Goal: Information Seeking & Learning: Check status

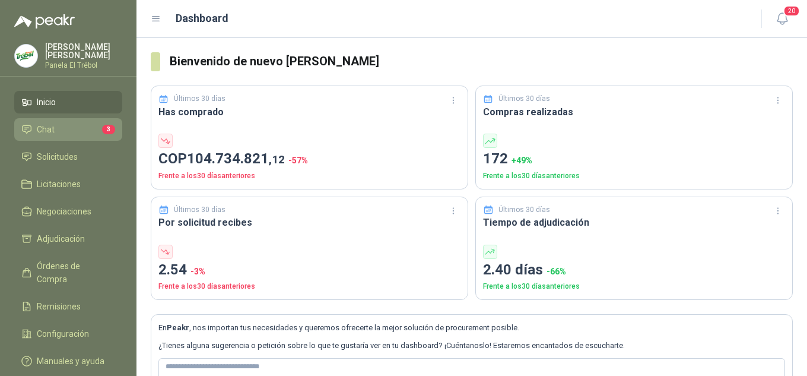
click at [58, 136] on li "Chat 3" at bounding box center [68, 129] width 94 height 13
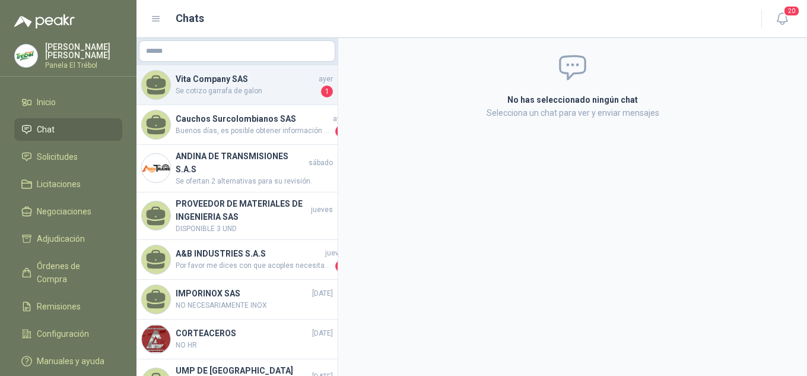
click at [260, 82] on h4 "Vita Company SAS" at bounding box center [246, 78] width 141 height 13
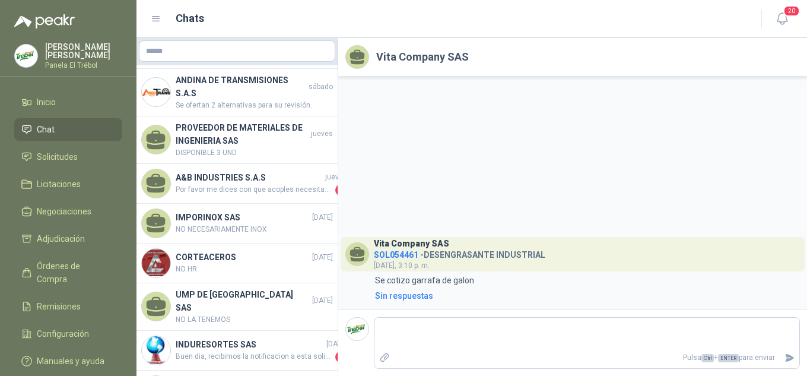
scroll to position [79, 0]
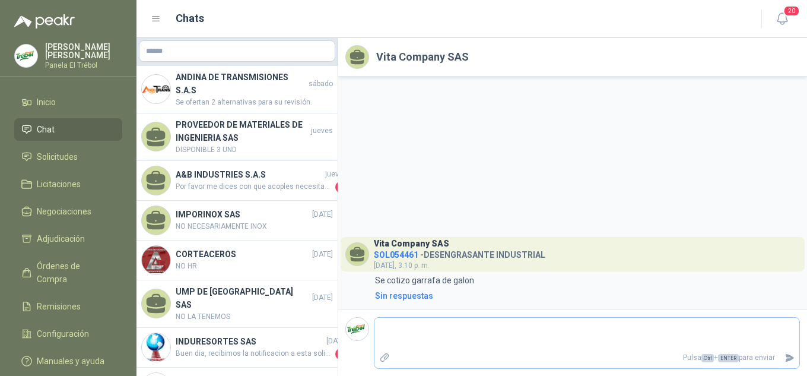
type textarea "*"
type textarea "**"
type textarea "****"
type textarea "*****"
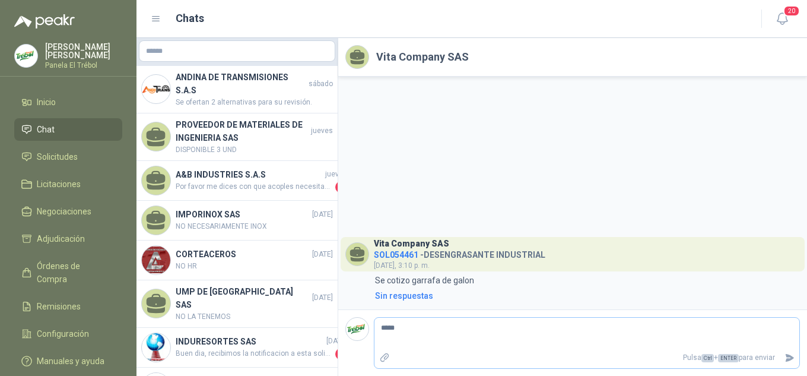
type textarea "******"
type textarea "*******"
type textarea "********"
type textarea "*********"
type textarea "**********"
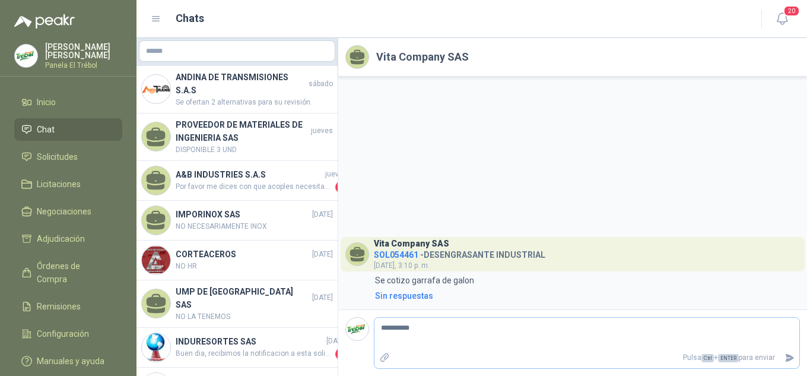
type textarea "**********"
type textarea "*********"
type textarea "**********"
type textarea "*********"
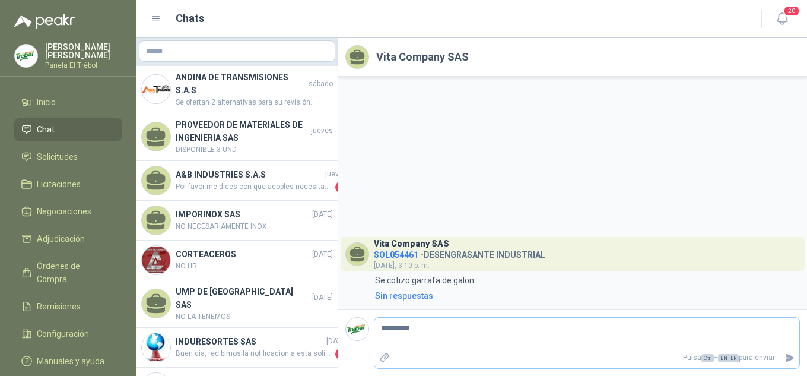
type textarea "**********"
click at [790, 359] on icon "Enviar" at bounding box center [789, 358] width 8 height 8
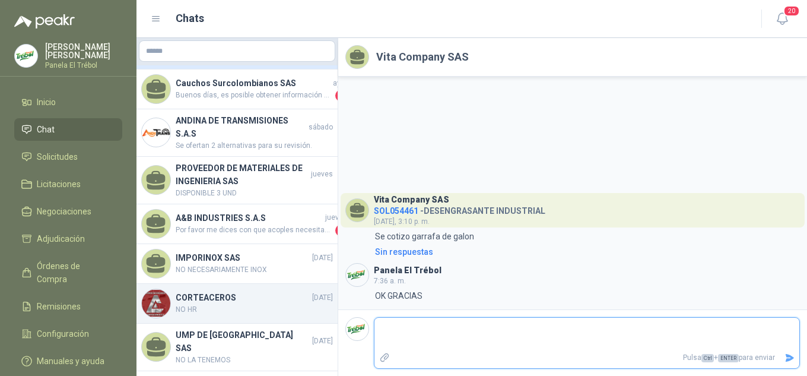
scroll to position [0, 0]
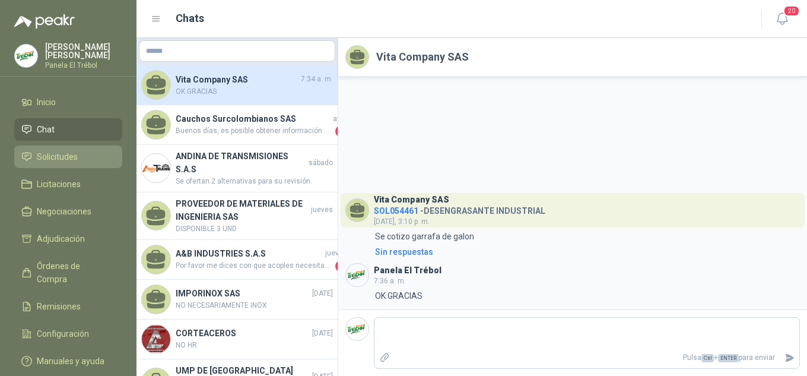
click at [69, 162] on span "Solicitudes" at bounding box center [57, 156] width 41 height 13
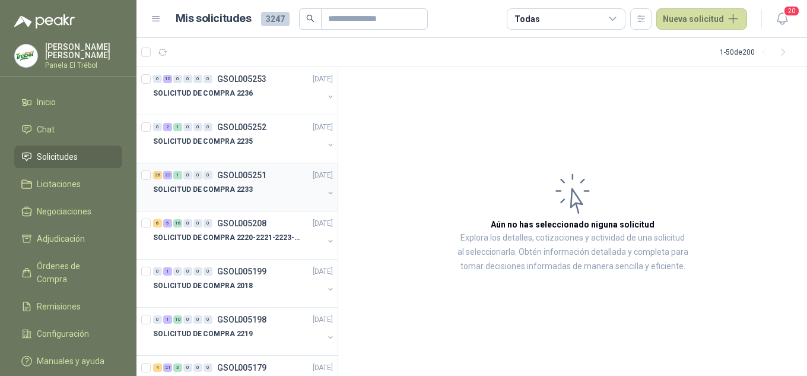
click at [326, 192] on button "button" at bounding box center [330, 192] width 9 height 9
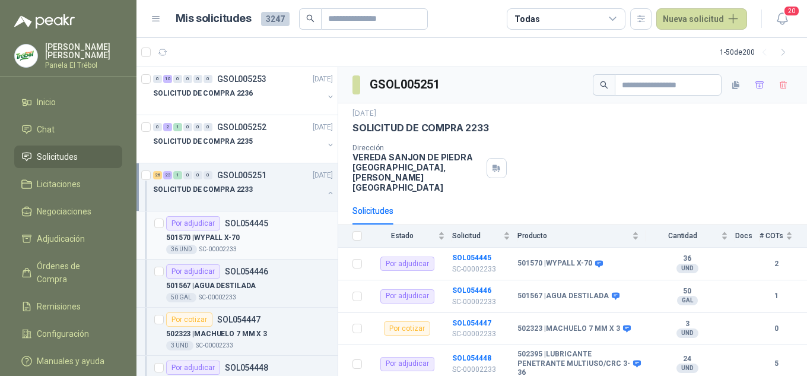
click at [272, 234] on div "501570 | WYPALL X-70" at bounding box center [249, 237] width 167 height 14
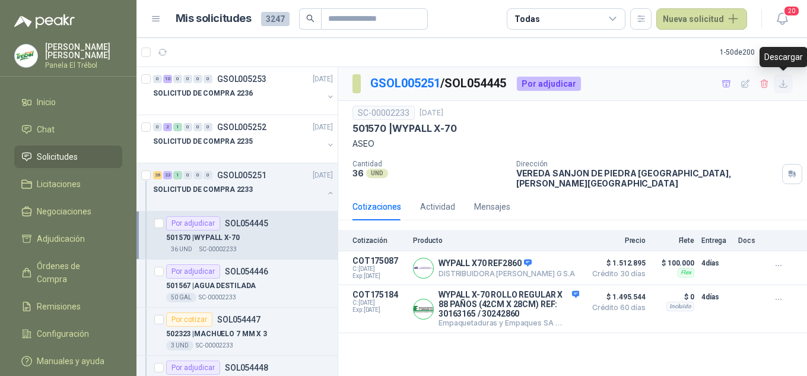
click at [784, 86] on icon "button" at bounding box center [783, 84] width 10 height 10
click at [237, 285] on p "501567 | AGUA DESTILADA" at bounding box center [211, 285] width 90 height 11
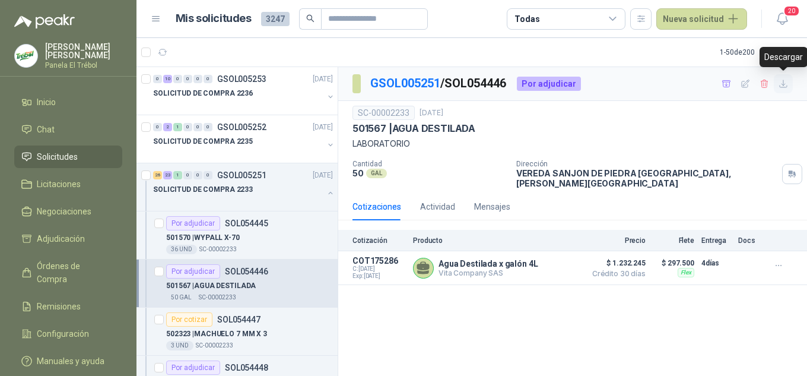
click at [785, 85] on icon "button" at bounding box center [783, 84] width 10 height 10
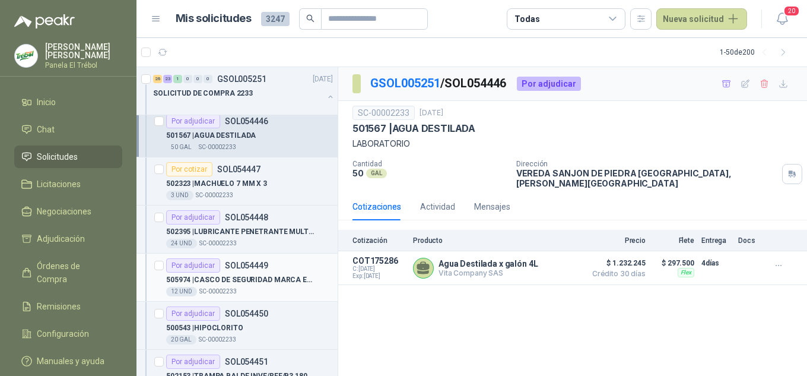
scroll to position [158, 0]
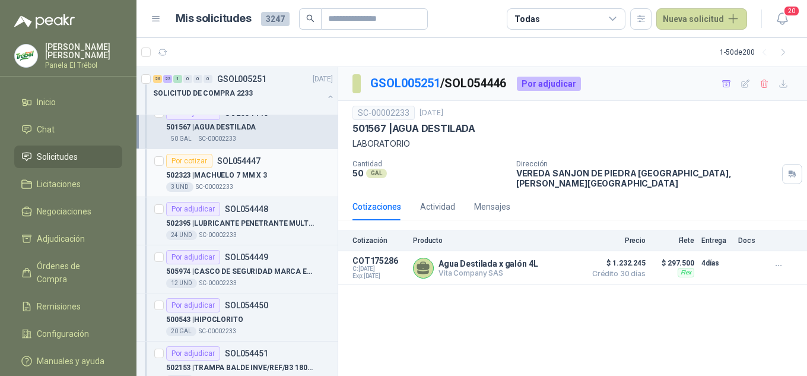
click at [233, 179] on p "502323 | MACHUELO 7 MM X 3" at bounding box center [216, 175] width 101 height 11
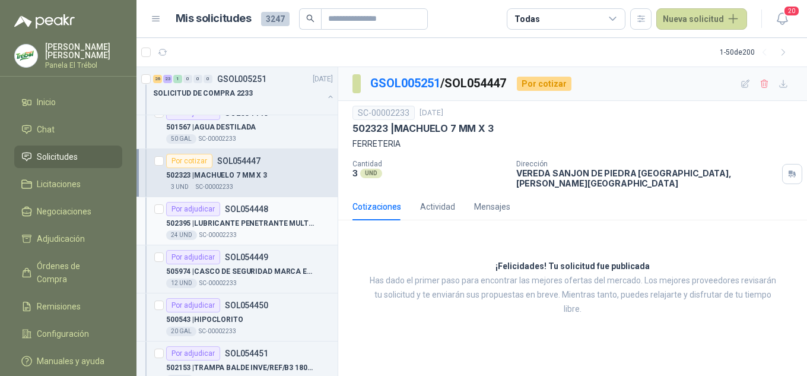
click at [244, 222] on p "502395 | LUBRICANTE PENETRANTE MULTIUSO/CRC 3-36" at bounding box center [240, 223] width 148 height 11
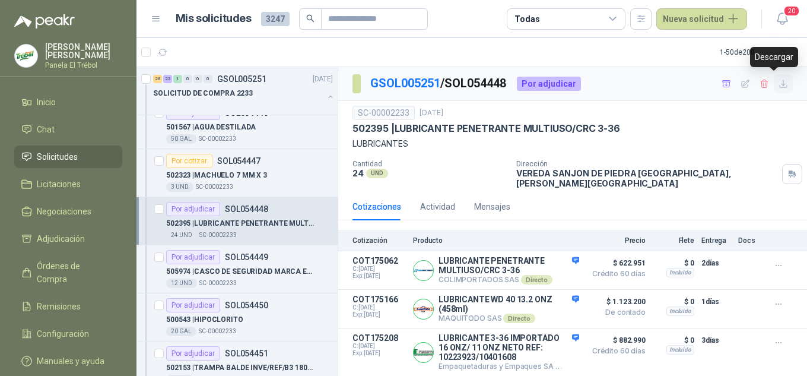
click at [778, 87] on icon "button" at bounding box center [783, 84] width 10 height 10
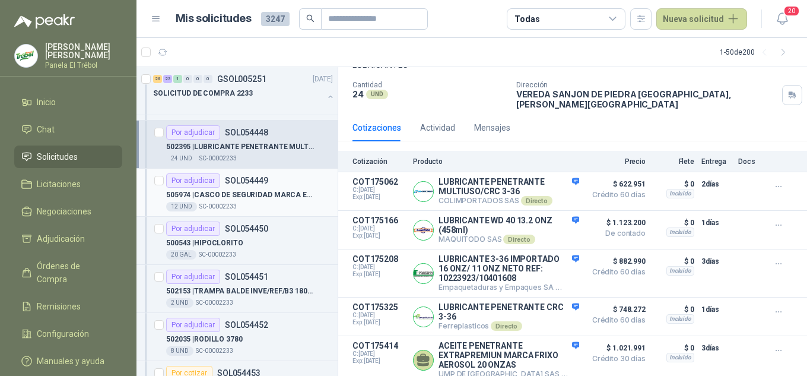
scroll to position [237, 0]
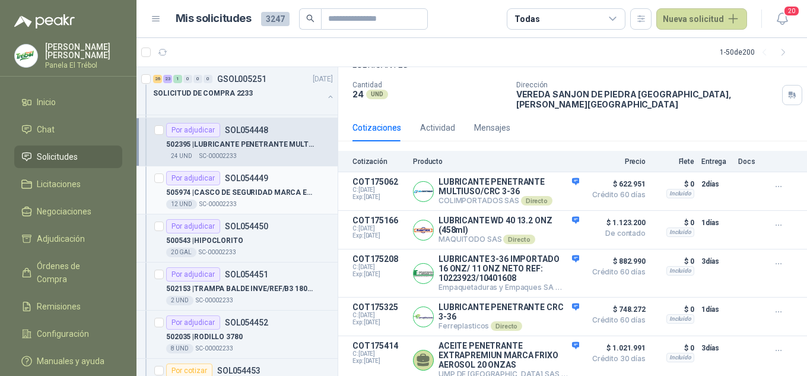
click at [228, 188] on p "505974 | CASCO DE SEGURIDAD MARCA EPI DIELETRICO" at bounding box center [240, 192] width 148 height 11
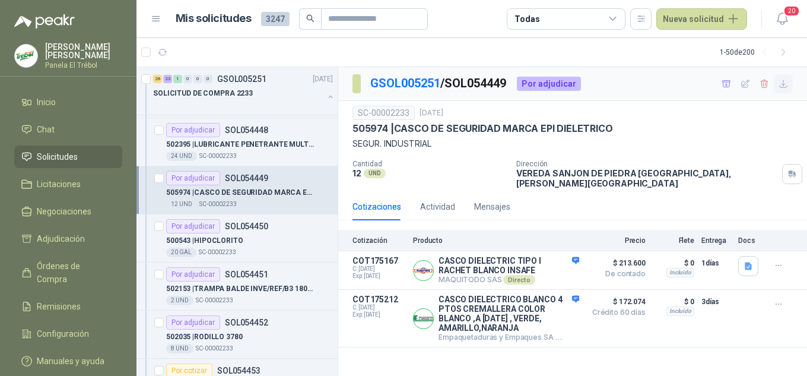
click at [784, 84] on icon "button" at bounding box center [783, 84] width 10 height 10
click at [212, 239] on p "500543 | HIPOCLORITO" at bounding box center [204, 240] width 77 height 11
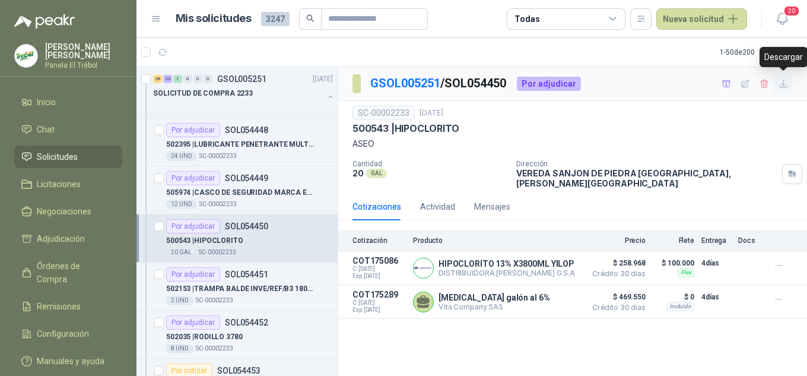
click at [785, 82] on icon "button" at bounding box center [783, 84] width 10 height 10
click at [227, 288] on p "502153 | TRAMPA BALDE INVE/REF/B3 180 NPT" at bounding box center [240, 288] width 148 height 11
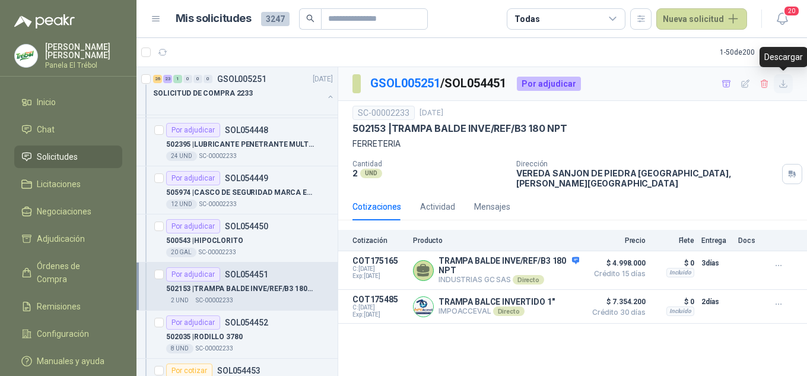
click at [783, 84] on icon "button" at bounding box center [783, 83] width 7 height 7
click at [228, 339] on p "502035 | RODILLO 3780" at bounding box center [204, 336] width 77 height 11
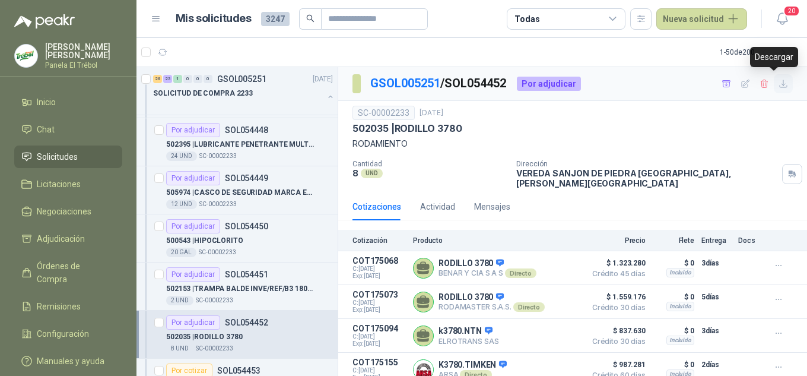
click at [780, 81] on icon "button" at bounding box center [783, 83] width 7 height 7
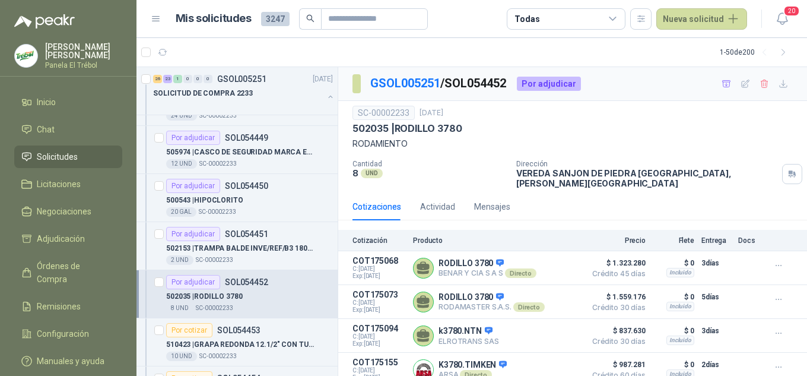
scroll to position [316, 0]
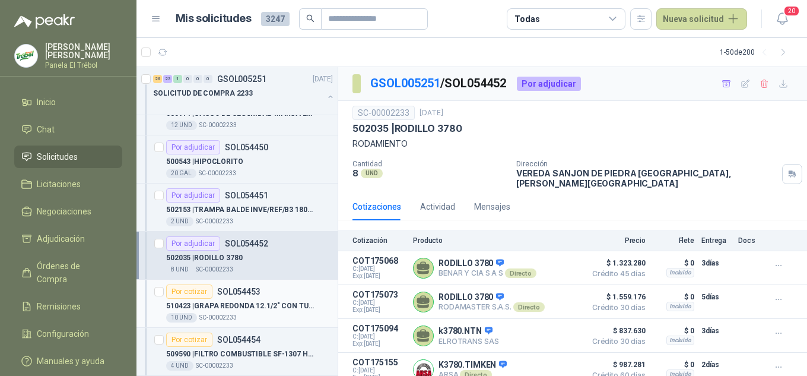
click at [228, 298] on div "Por cotizar SOL054453" at bounding box center [213, 291] width 94 height 14
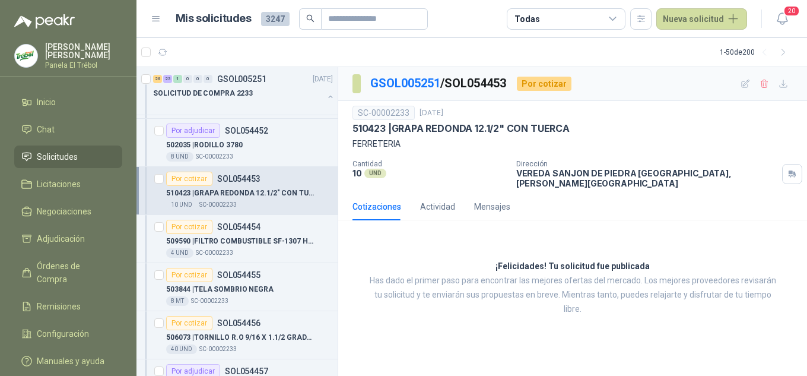
scroll to position [435, 0]
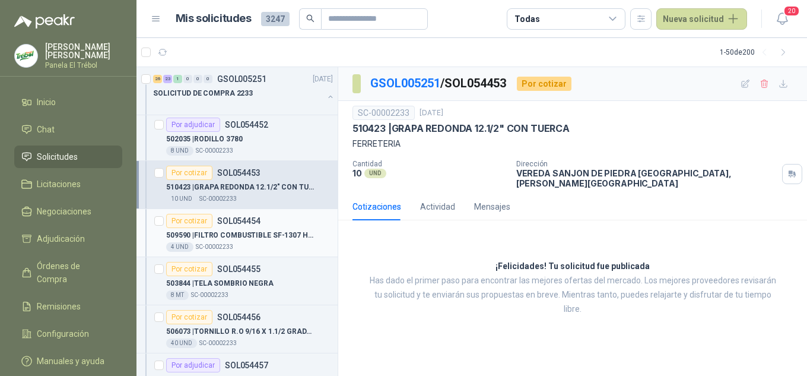
click at [233, 240] on p "509590 | FILTRO COMBUSTIBLE SF-1307 HINO 500 GH" at bounding box center [240, 235] width 148 height 11
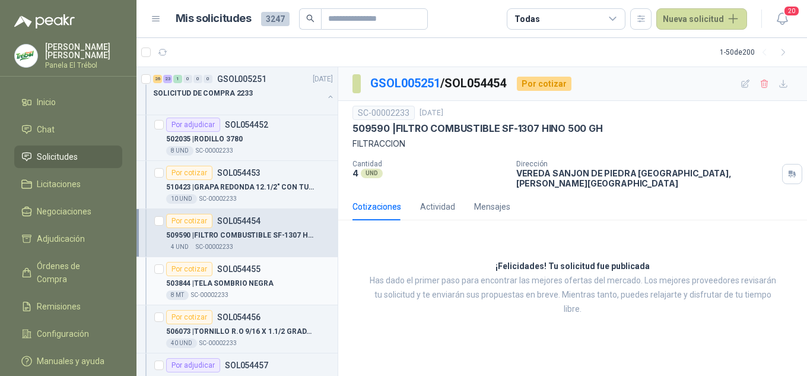
click at [245, 287] on p "503844 | TELA SOMBRIO NEGRA" at bounding box center [219, 283] width 107 height 11
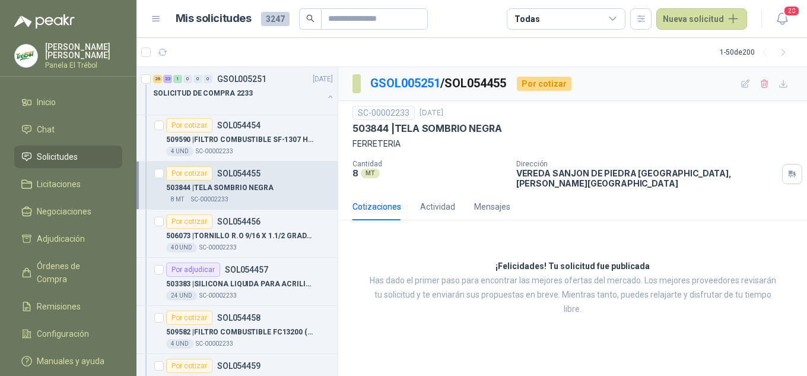
scroll to position [554, 0]
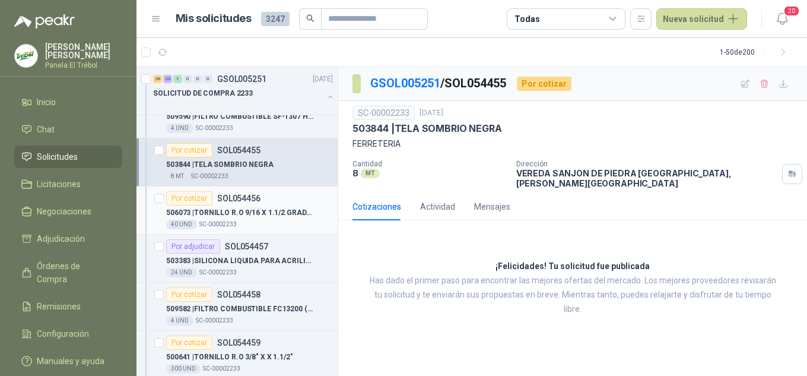
click at [231, 205] on div "Por cotizar SOL054456" at bounding box center [213, 198] width 94 height 14
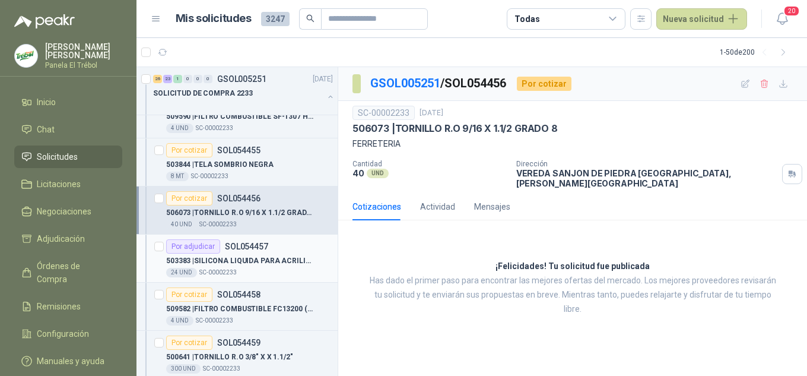
click at [227, 263] on p "503383 | SILICONA LIQUIDA PARA ACRILICOS" at bounding box center [240, 260] width 148 height 11
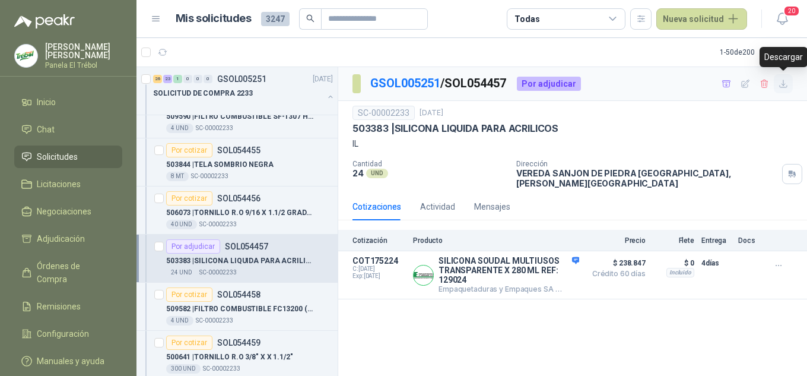
click at [780, 85] on icon "button" at bounding box center [783, 84] width 10 height 10
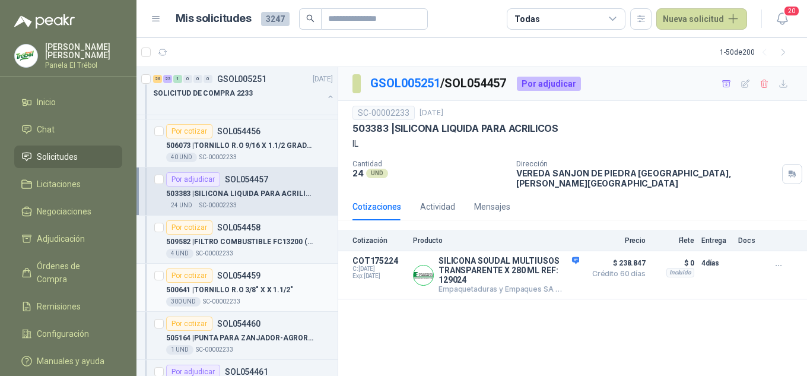
scroll to position [633, 0]
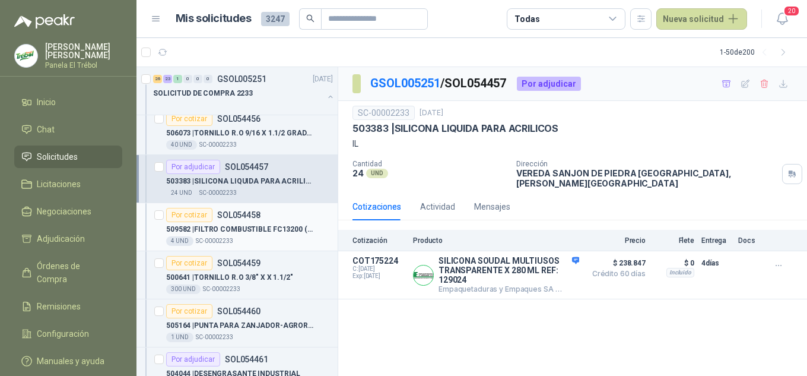
click at [255, 217] on p "SOL054458" at bounding box center [238, 215] width 43 height 8
click at [246, 262] on p "SOL054459" at bounding box center [238, 263] width 43 height 8
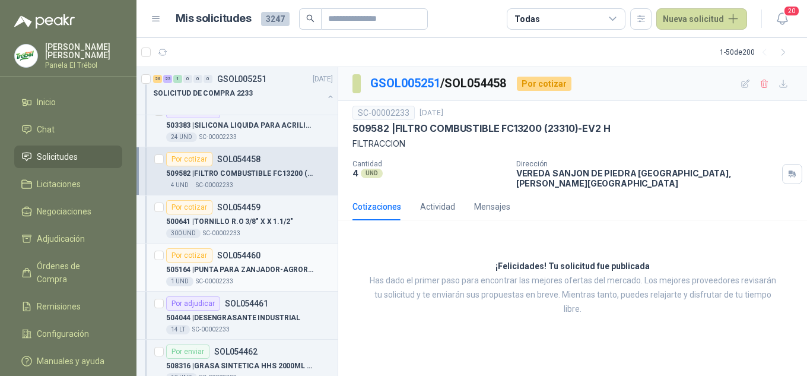
scroll to position [712, 0]
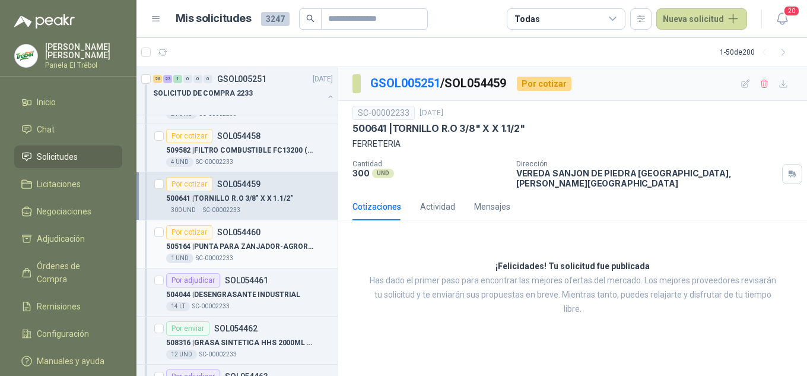
click at [222, 249] on p "505164 | PUNTA PARA ZANJADOR-AGROREPUESTOS [PERSON_NAME]" at bounding box center [240, 246] width 148 height 11
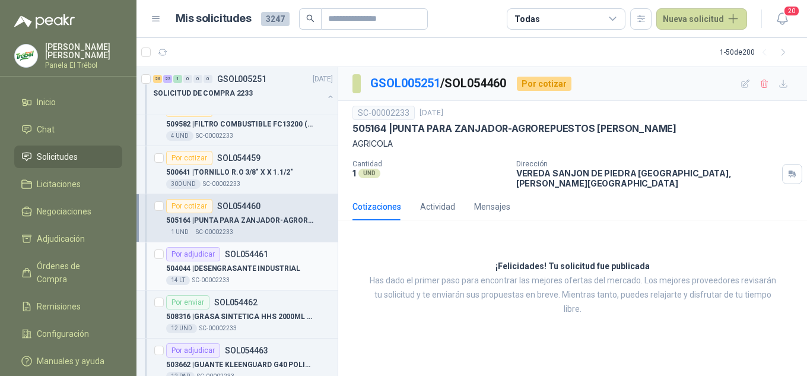
scroll to position [752, 0]
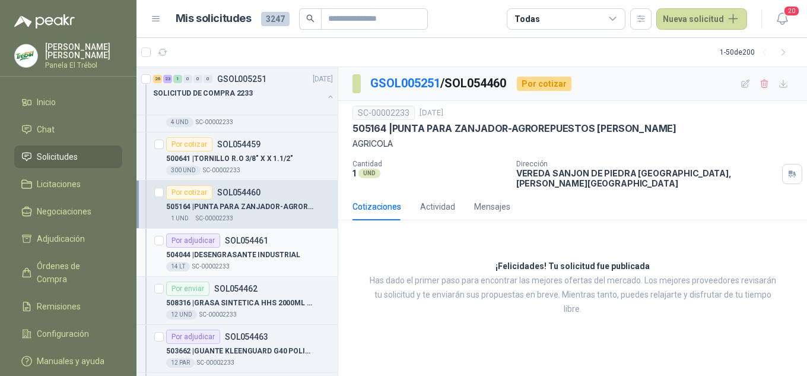
click at [216, 251] on p "504044 | DESENGRASANTE INDUSTRIAL" at bounding box center [233, 254] width 134 height 11
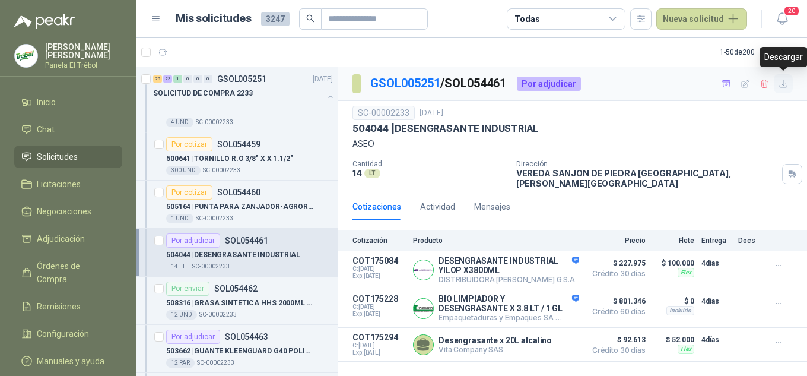
click at [781, 85] on icon "button" at bounding box center [783, 84] width 10 height 10
click at [246, 297] on p "508316 | GRASA SINTETICA HHS 2000ML REF/083-106-F" at bounding box center [240, 302] width 148 height 11
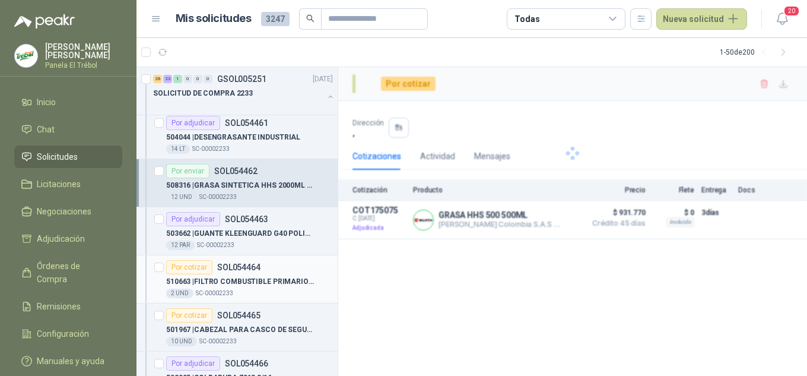
scroll to position [870, 0]
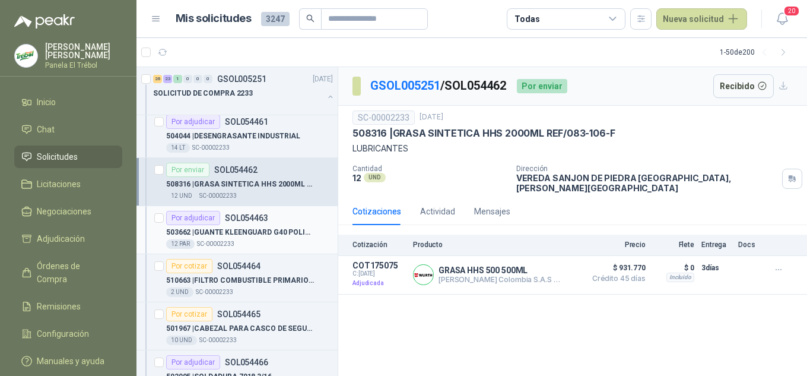
click at [218, 221] on div "Por adjudicar" at bounding box center [193, 218] width 54 height 14
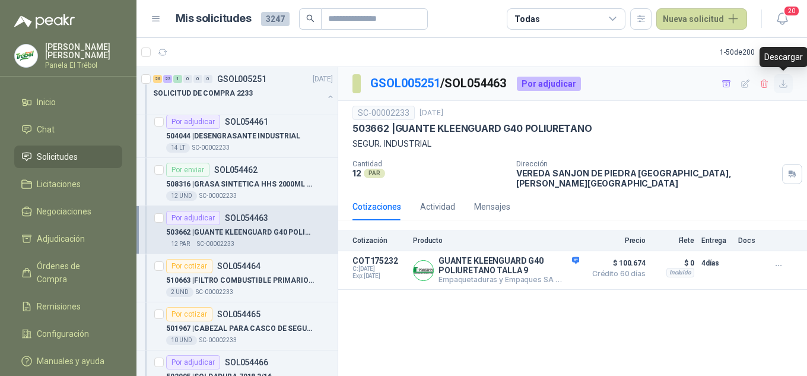
click at [782, 88] on icon "button" at bounding box center [783, 84] width 10 height 10
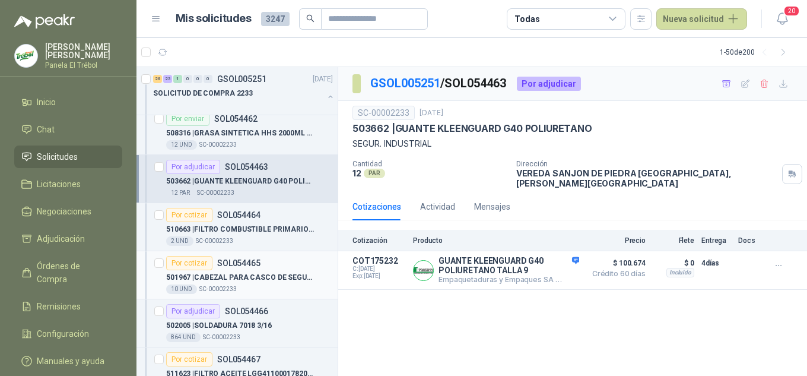
scroll to position [949, 0]
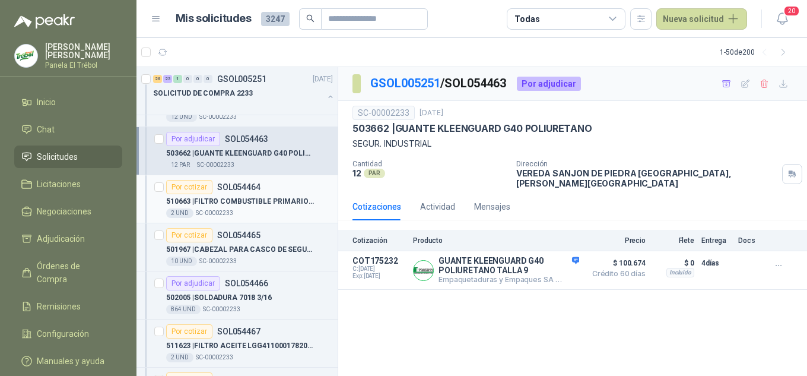
click at [232, 208] on div "510663 | FILTRO COMBUSTIBLE PRIMARIO EF1802 HINO" at bounding box center [249, 201] width 167 height 14
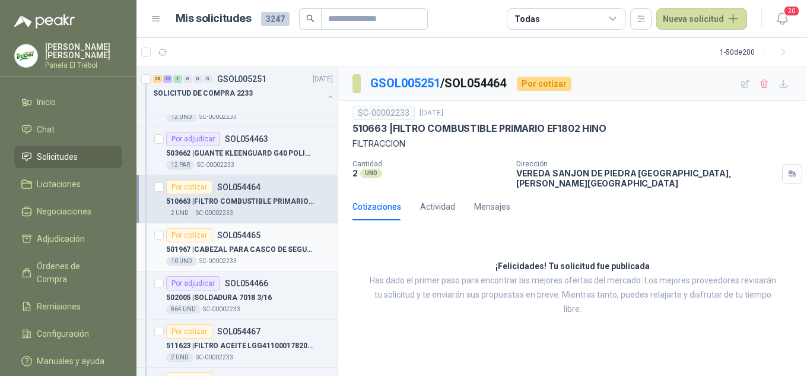
click at [232, 237] on p "SOL054465" at bounding box center [238, 235] width 43 height 8
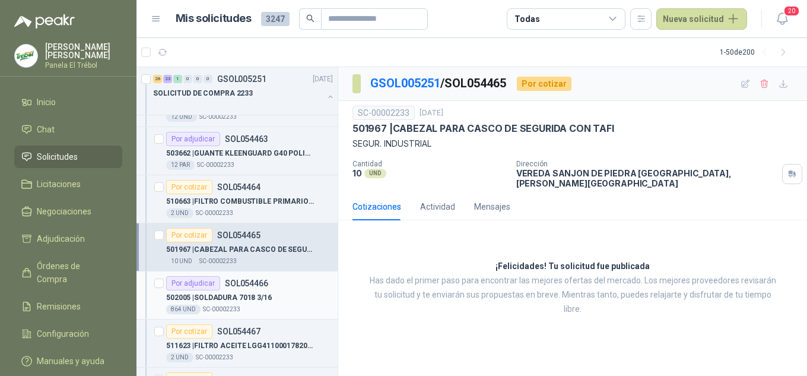
click at [246, 298] on p "502005 | SOLDADURA 7018 3/16" at bounding box center [219, 297] width 106 height 11
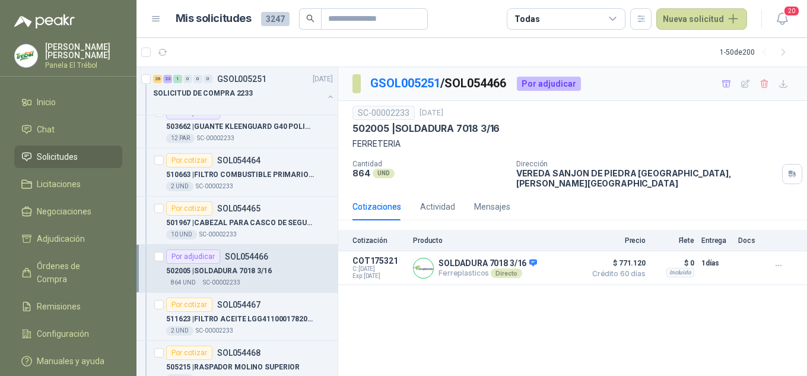
scroll to position [1108, 0]
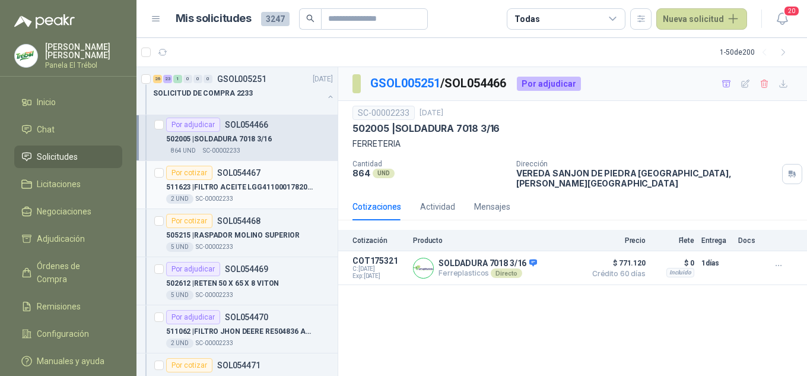
click at [229, 188] on p "511623 | FILTRO ACEITE LGG4110001782004 CARGADOR" at bounding box center [240, 187] width 148 height 11
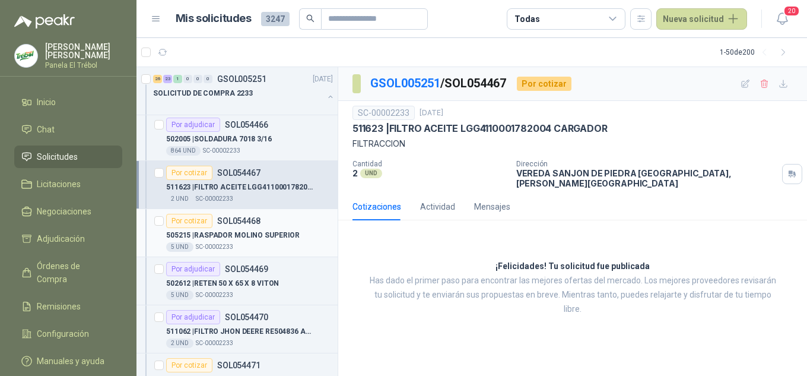
click at [235, 233] on p "505215 | RASPADOR MOLINO SUPERIOR" at bounding box center [232, 235] width 133 height 11
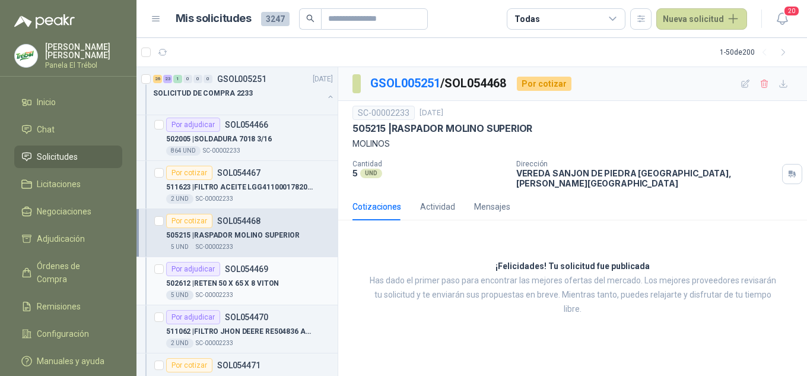
click at [230, 288] on p "502612 | RETEN 50 X 65 X 8 VITON" at bounding box center [222, 283] width 113 height 11
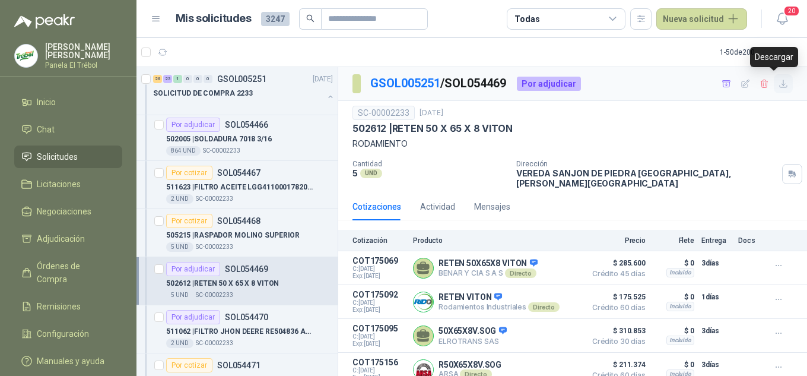
click at [778, 88] on icon "button" at bounding box center [783, 84] width 10 height 10
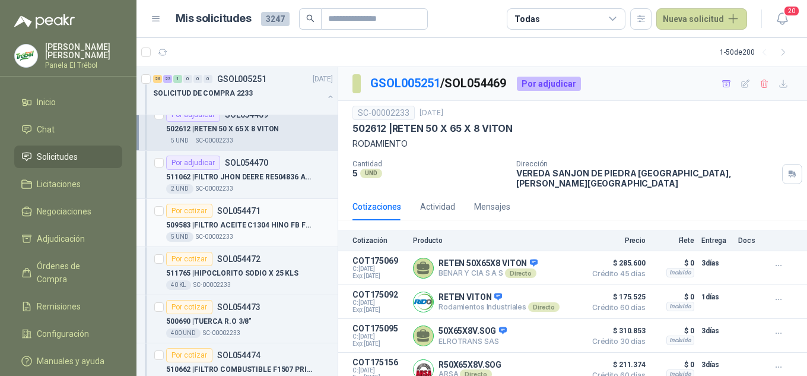
scroll to position [1265, 0]
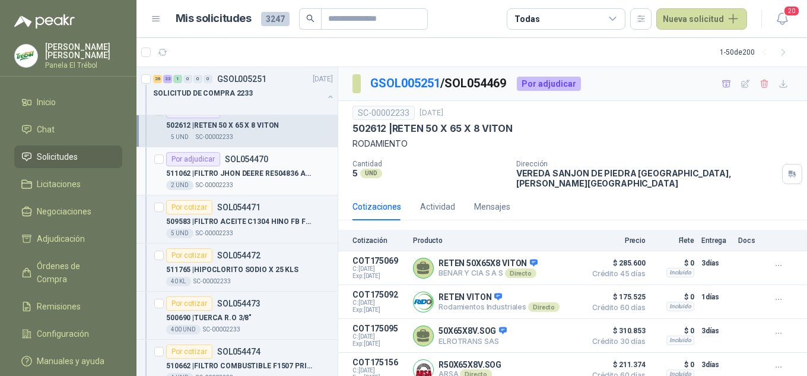
click at [231, 177] on p "511062 | FILTRO JHON DEERE RE504836 ACEITE" at bounding box center [240, 173] width 148 height 11
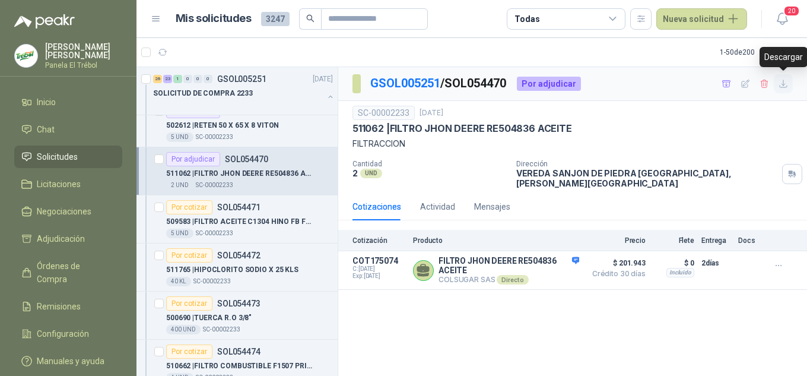
click at [783, 85] on icon "button" at bounding box center [783, 83] width 7 height 7
click at [214, 229] on p "SC-00002233" at bounding box center [214, 232] width 37 height 9
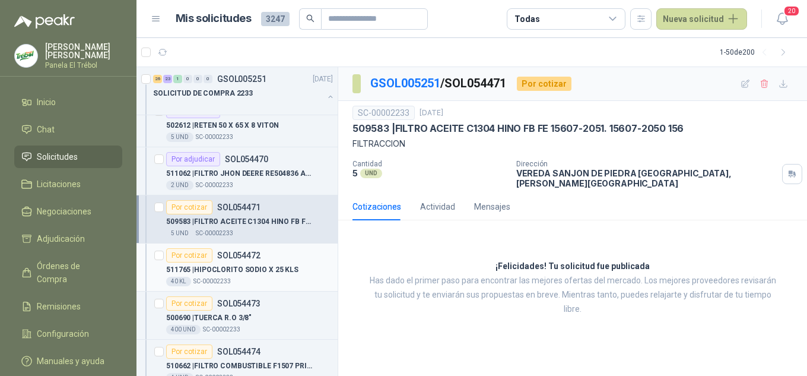
click at [221, 264] on p "511765 | HIPOCLORITO SODIO X 25 KLS" at bounding box center [232, 269] width 132 height 11
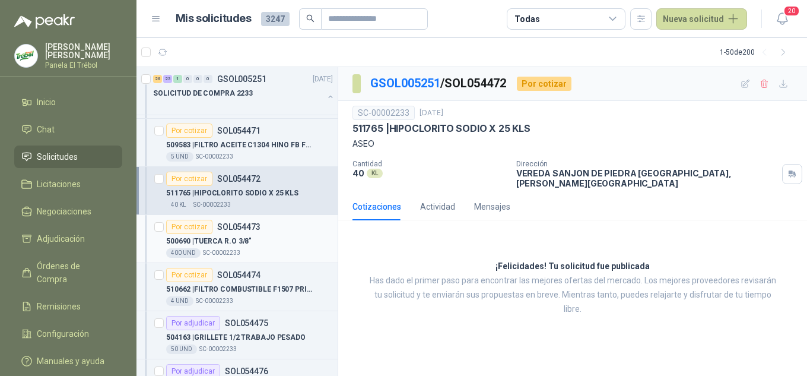
scroll to position [1345, 0]
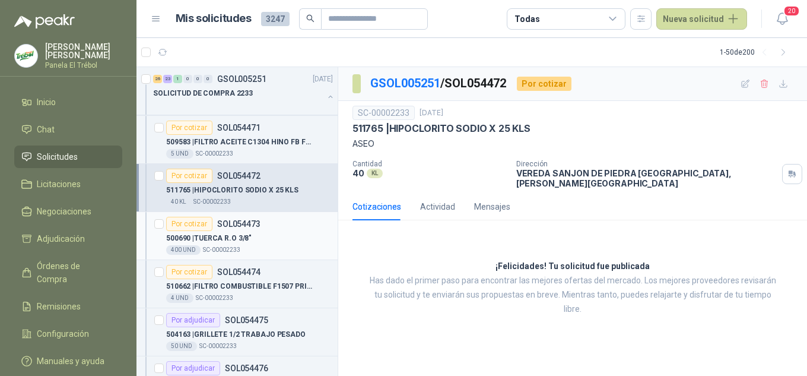
click at [238, 244] on div "500690 | TUERCA R.O 3/8"" at bounding box center [249, 238] width 167 height 14
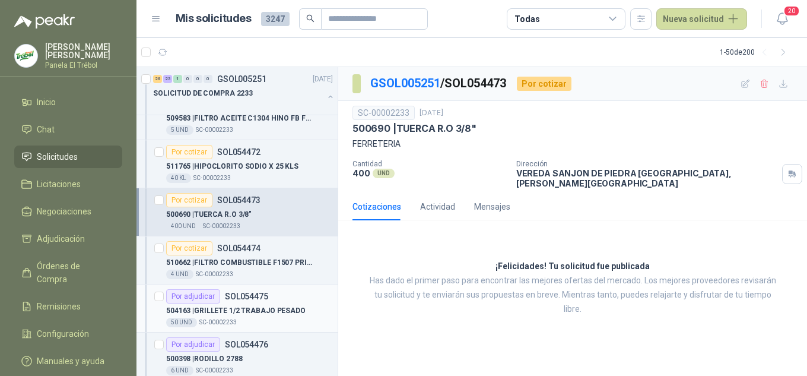
scroll to position [1424, 0]
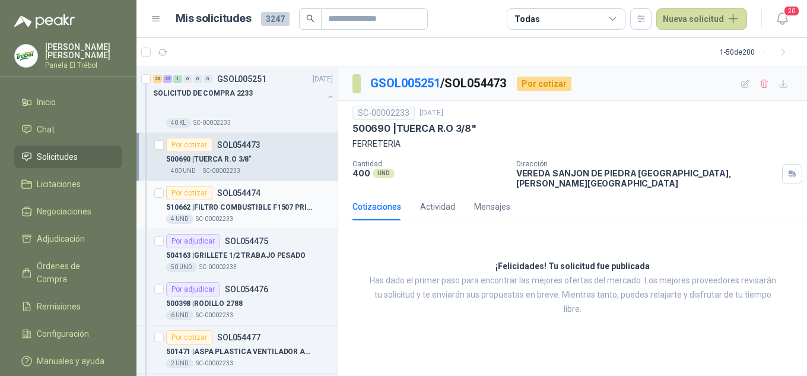
click at [212, 209] on p "510662 | FILTRO COMBUSTIBLE F1507 PRIMARIO HINO S23401-1682 ELECTR." at bounding box center [240, 207] width 148 height 11
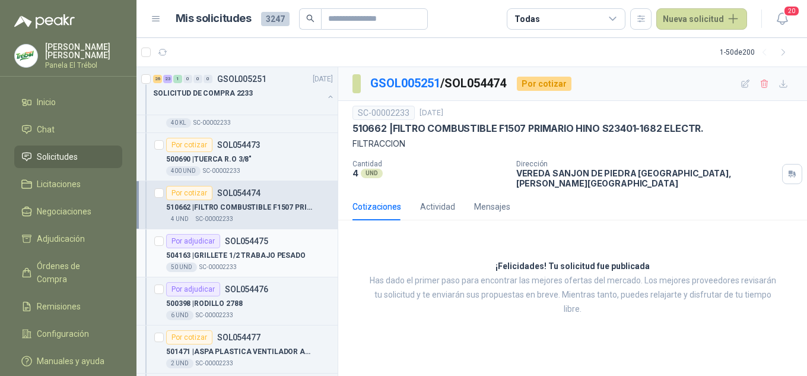
click at [211, 250] on p "504163 | GRILLETE 1/2 TRABAJO PESADO" at bounding box center [235, 255] width 139 height 11
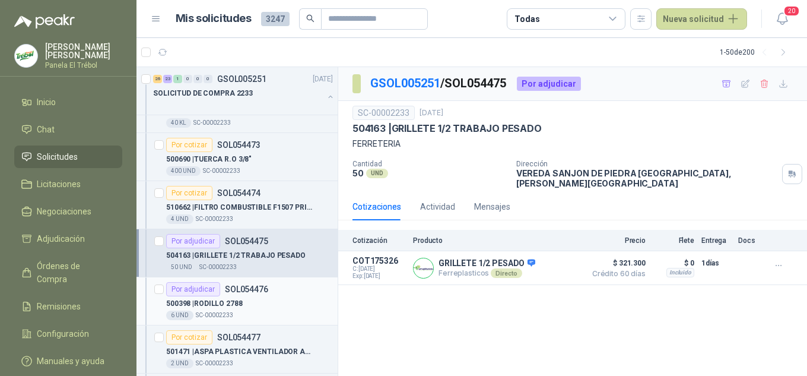
click at [244, 299] on div "500398 | RODILLO 2788" at bounding box center [249, 303] width 167 height 14
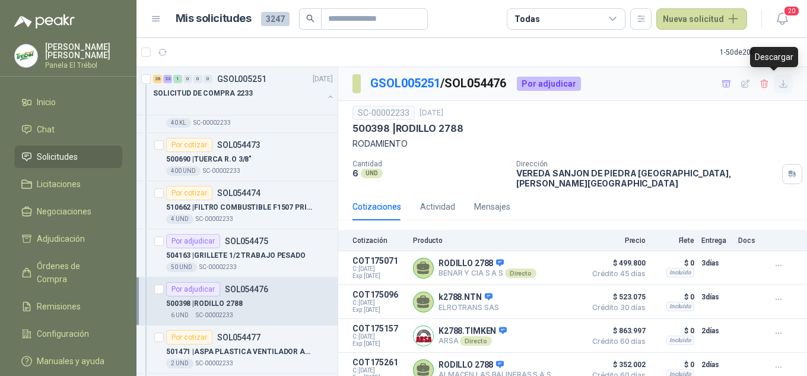
click at [778, 79] on icon "button" at bounding box center [783, 84] width 10 height 10
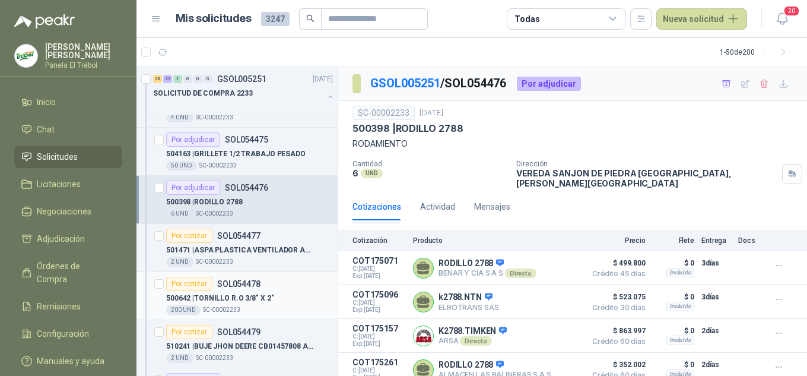
scroll to position [1543, 0]
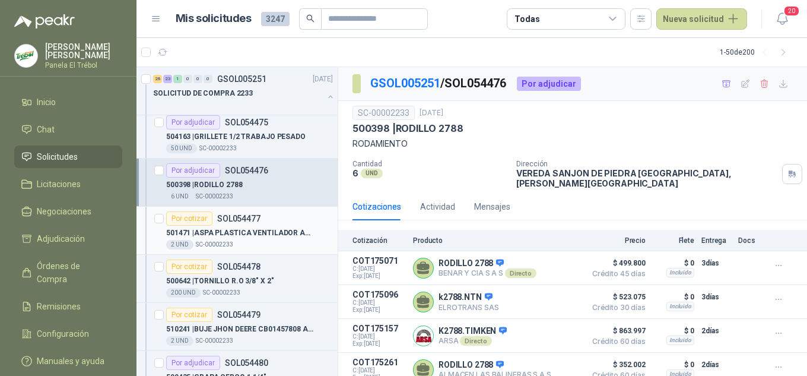
click at [247, 238] on p "501471 | ASPA PLASTICA VENTILADOR AXIAL SIEM.16"" at bounding box center [240, 232] width 148 height 11
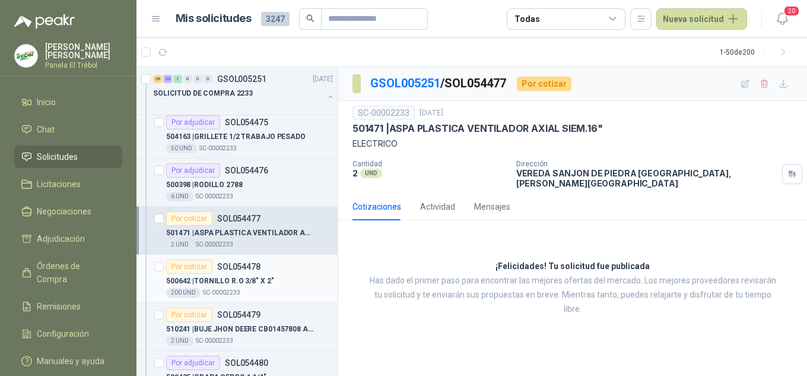
click at [238, 271] on div "Por cotizar SOL054478" at bounding box center [213, 266] width 94 height 14
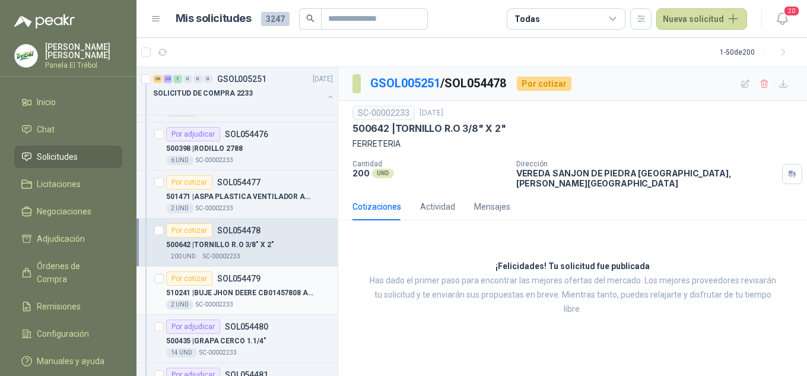
scroll to position [1621, 0]
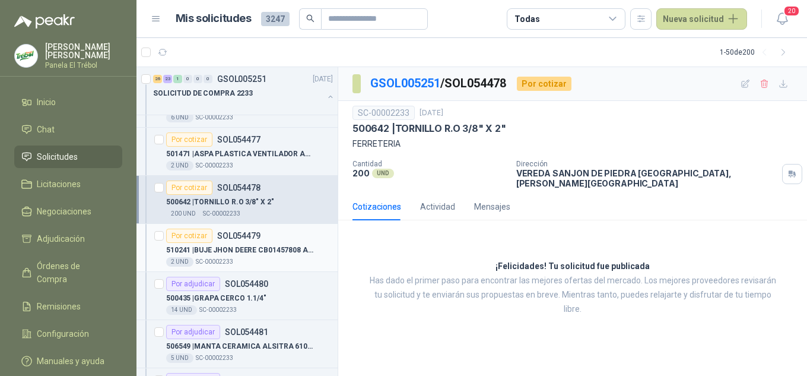
click at [230, 251] on p "510241 | BUJE JHON DEERE CB01457808 ALZ005" at bounding box center [240, 249] width 148 height 11
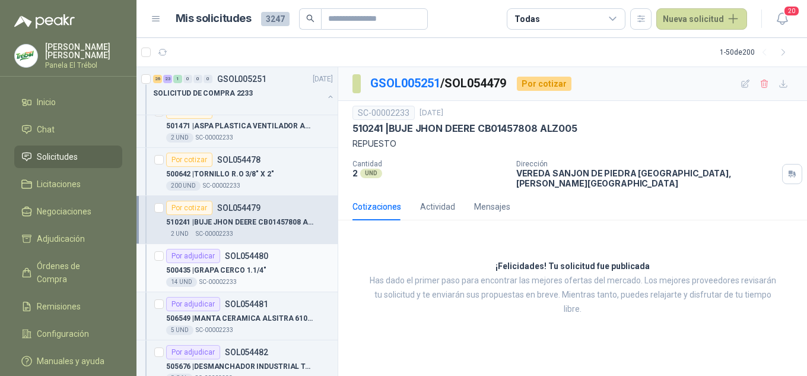
scroll to position [1701, 0]
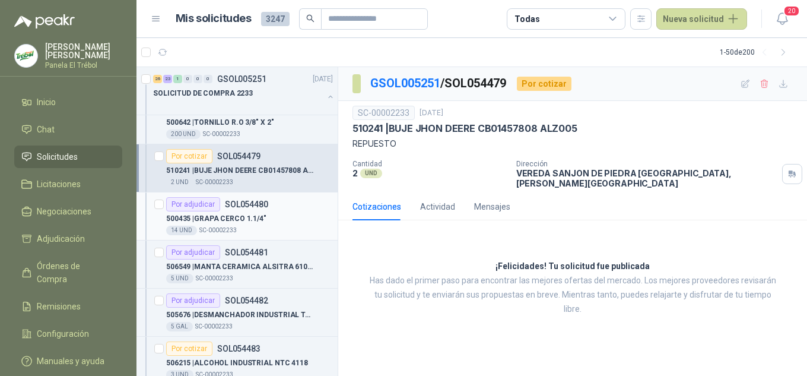
click at [237, 217] on p "500435 | GRAPA CERCO 1.1/4"" at bounding box center [216, 218] width 100 height 11
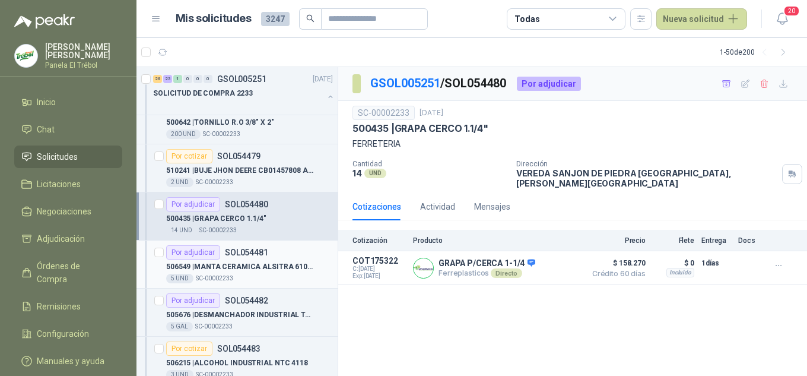
click at [246, 265] on p "506549 | MANTA CERAMICA ALSITRA 610 X 7620 X 25M" at bounding box center [240, 266] width 148 height 11
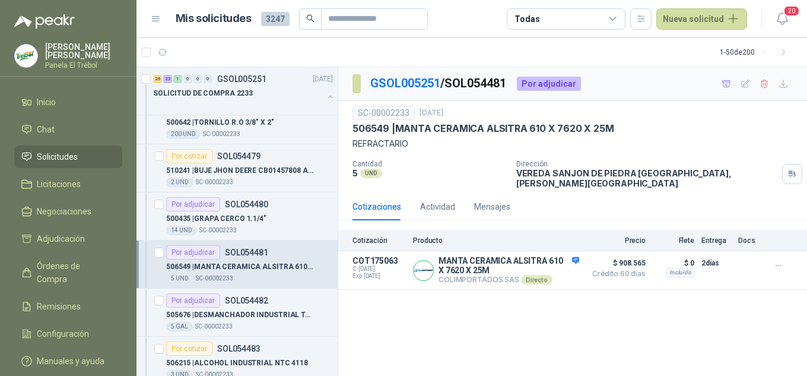
scroll to position [1740, 0]
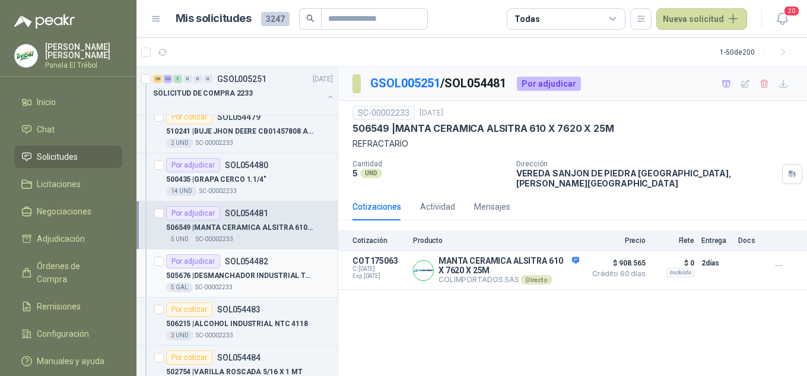
click at [238, 270] on p "505676 | DESMANCHADOR INDUSTRIAL TAK TAX" at bounding box center [240, 275] width 148 height 11
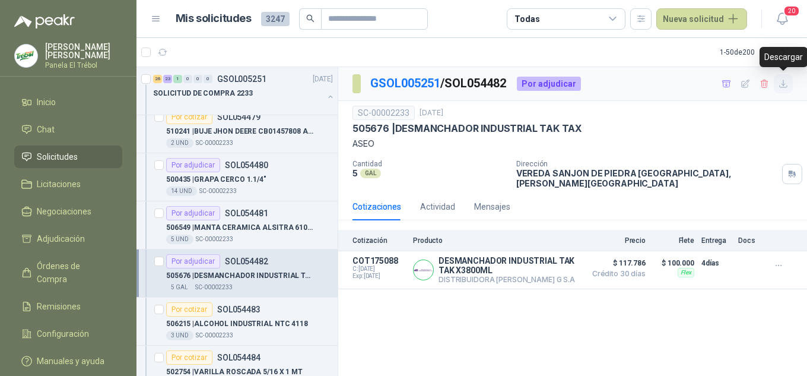
click at [783, 84] on icon "button" at bounding box center [783, 83] width 7 height 7
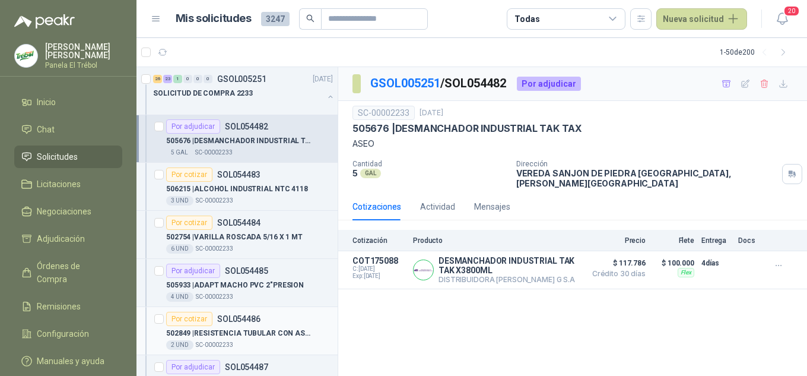
scroll to position [1898, 0]
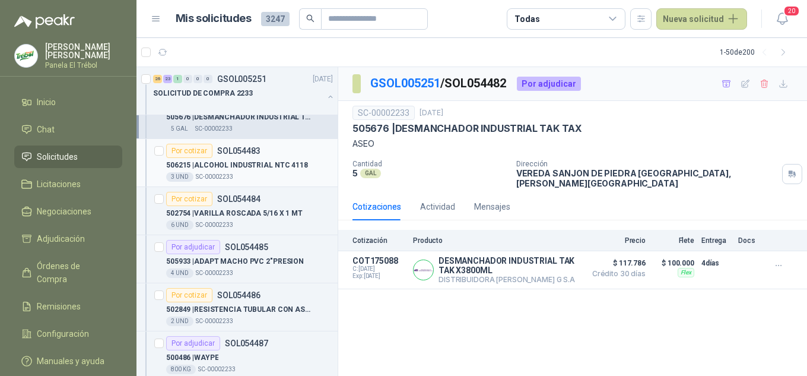
click at [267, 161] on p "506215 | ALCOHOL INDUSTRIAL NTC 4118" at bounding box center [237, 165] width 142 height 11
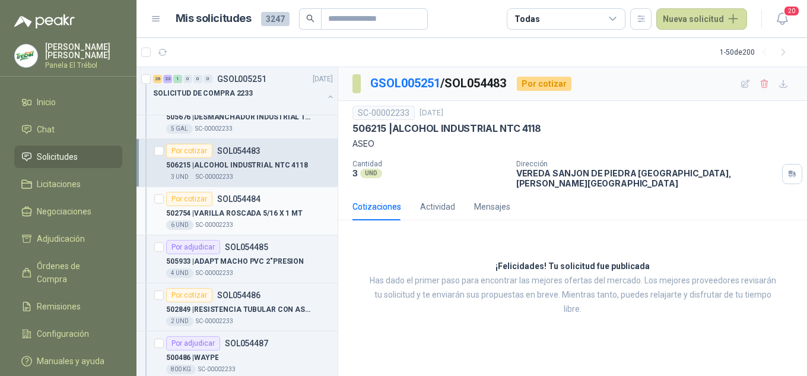
click at [259, 218] on p "502754 | VARILLA ROSCADA 5/16 X 1 MT" at bounding box center [234, 213] width 136 height 11
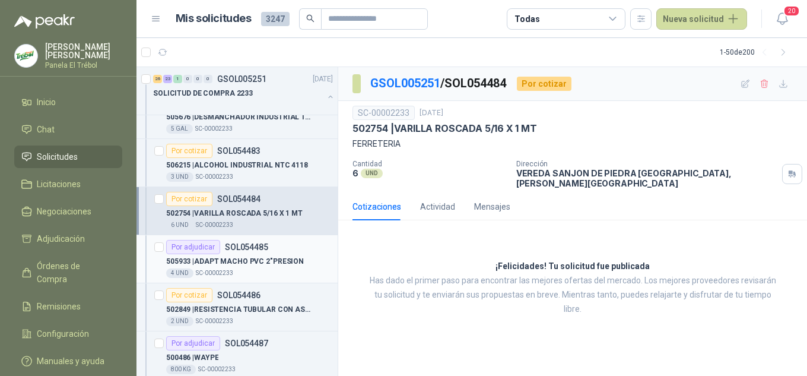
click at [244, 262] on p "505933 | ADAPT MACHO PVC 2"PRESION" at bounding box center [235, 261] width 138 height 11
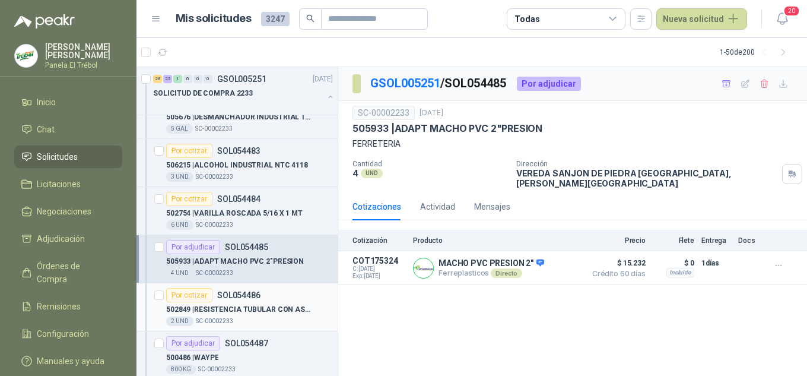
click at [233, 307] on p "502849 | RESISTENCIA TUBULAR CON ASPAS HELICOIDAL 7/16 DIAM. 2300W X 220 VOL." at bounding box center [240, 309] width 148 height 11
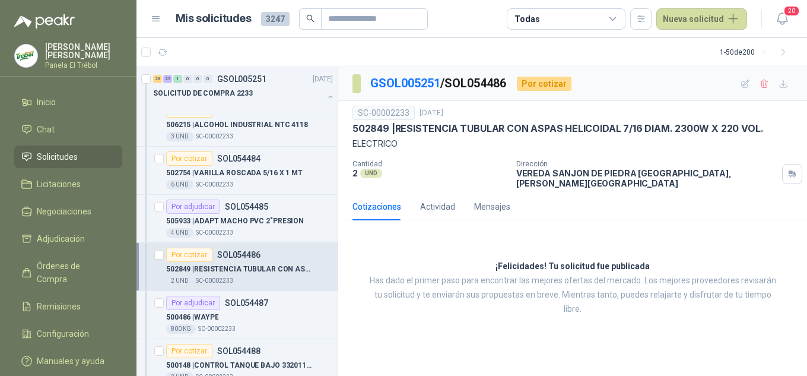
scroll to position [1977, 0]
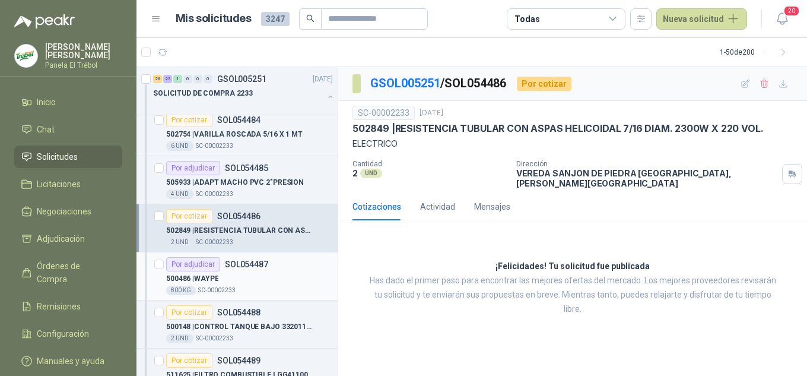
click at [227, 276] on div "500486 | WAYPE" at bounding box center [249, 278] width 167 height 14
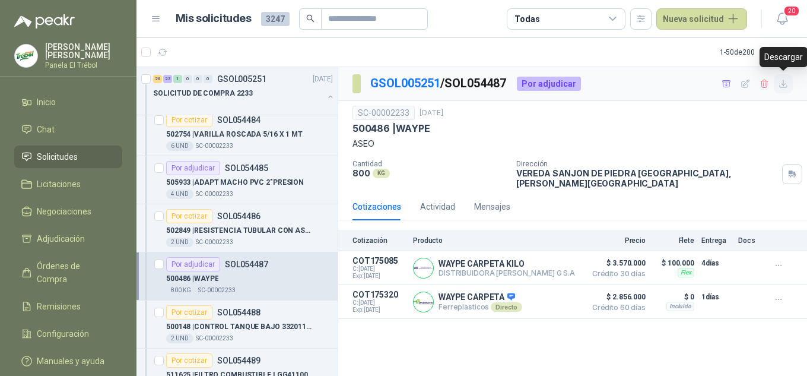
click at [785, 83] on icon "button" at bounding box center [783, 84] width 10 height 10
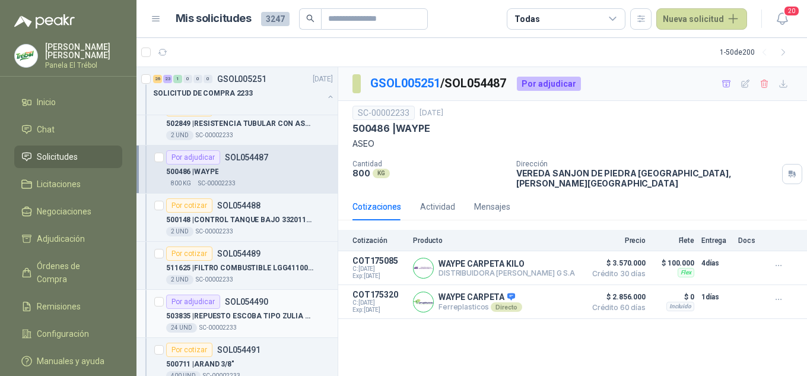
scroll to position [2096, 0]
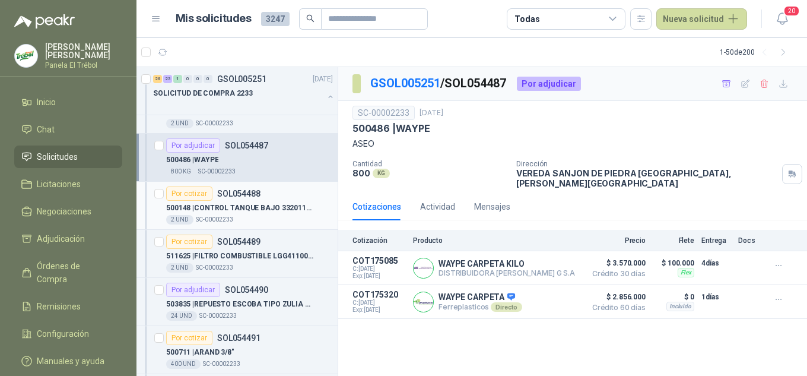
click at [220, 209] on p "500148 | CONTROL TANQUE BAJO 3320110 NEGRO HELBE" at bounding box center [240, 207] width 148 height 11
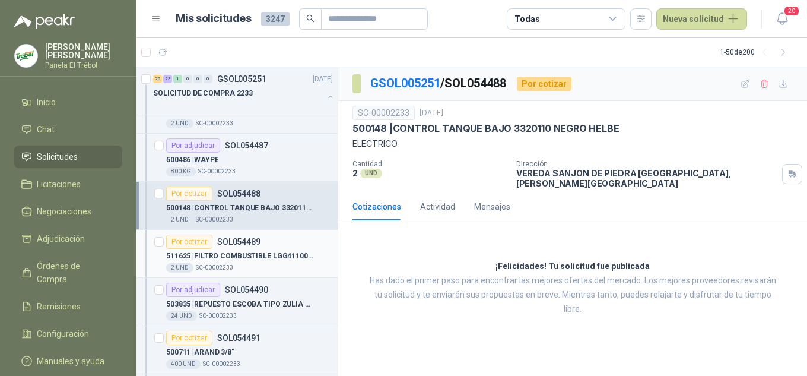
click at [222, 251] on p "511625 | FILTRO COMBUSTIBLE LGG4110004168102 CARG" at bounding box center [240, 255] width 148 height 11
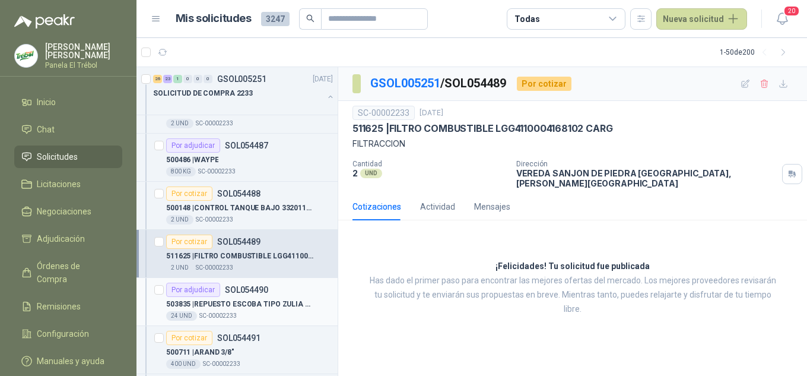
click at [233, 305] on p "503835 | REPUESTO ESCOBA TIPO ZULIA BLANDA" at bounding box center [240, 303] width 148 height 11
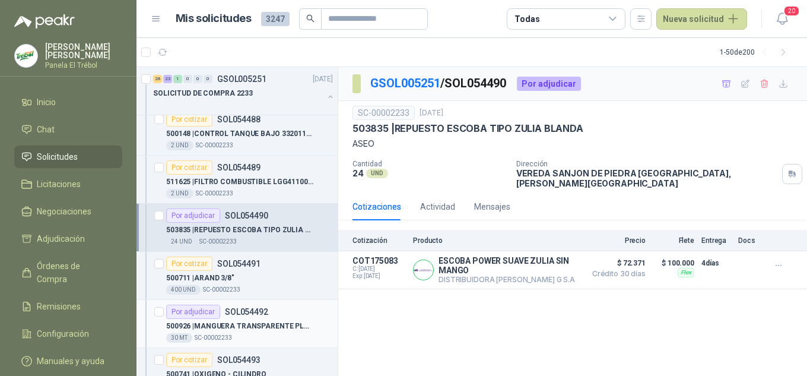
scroll to position [2176, 0]
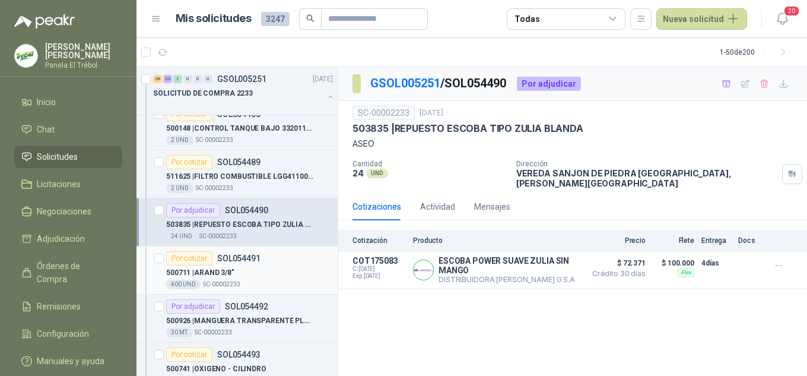
click at [219, 273] on p "500711 | ARAND 3/8"" at bounding box center [200, 272] width 68 height 11
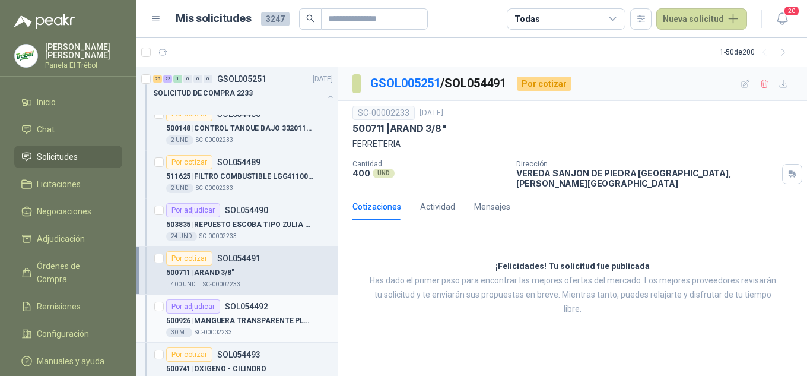
click at [222, 320] on p "500926 | MANGUERA TRANSPARENTE PLASTICA 3/4" at bounding box center [240, 320] width 148 height 11
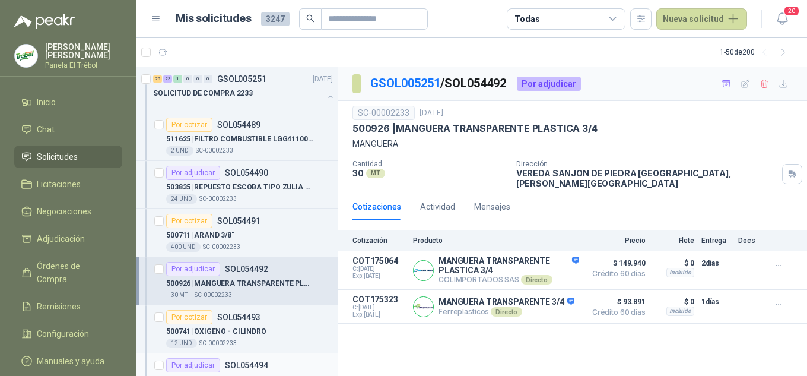
scroll to position [2294, 0]
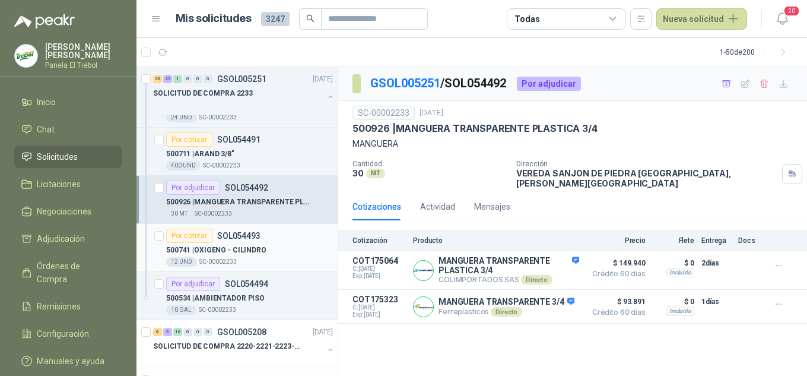
click at [240, 246] on p "500741 | OXIGENO - CILINDRO" at bounding box center [216, 249] width 100 height 11
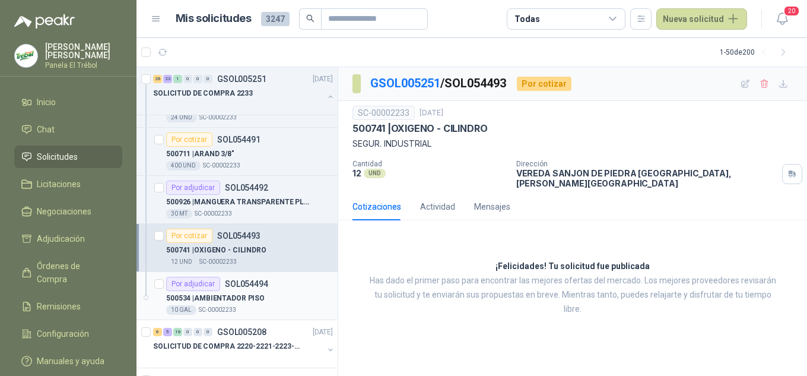
click at [238, 299] on p "500534 | AMBIENTADOR PISO" at bounding box center [215, 297] width 98 height 11
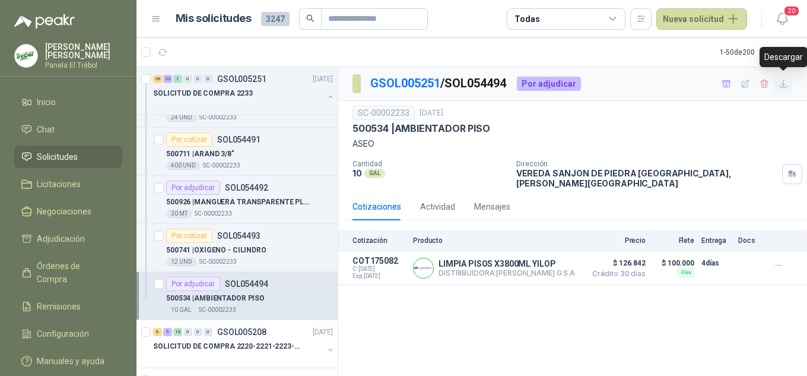
click at [785, 82] on icon "button" at bounding box center [783, 84] width 10 height 10
